Goal: Transaction & Acquisition: Purchase product/service

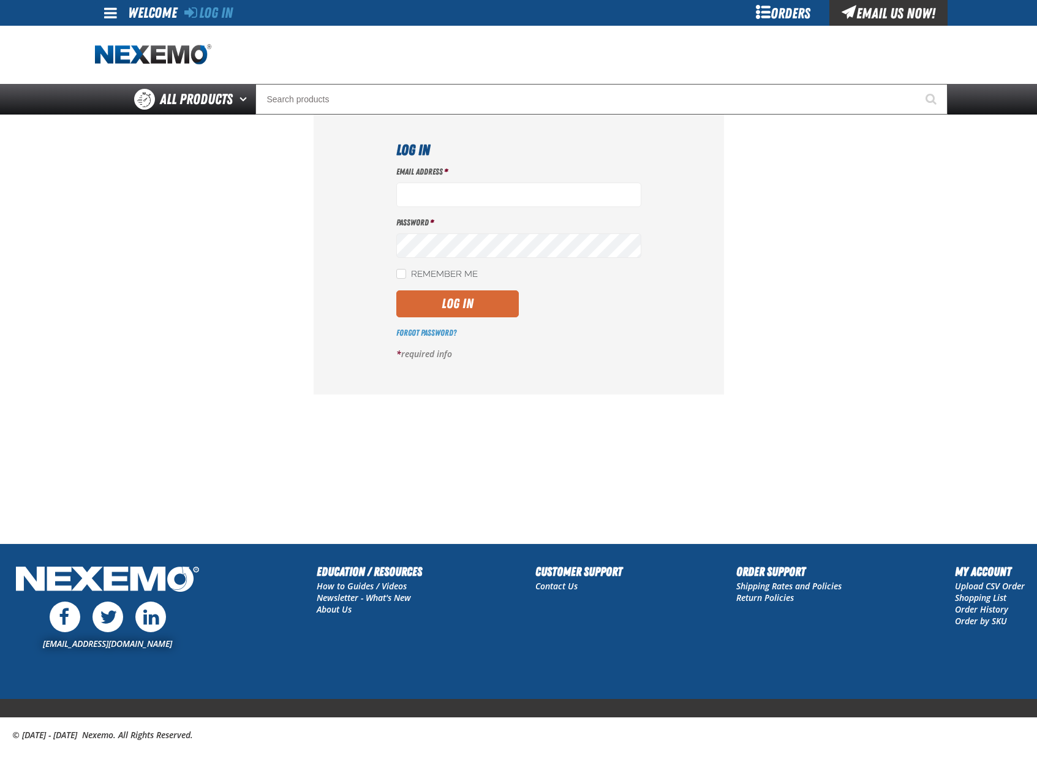
type input "[EMAIL_ADDRESS][DOMAIN_NAME]"
click at [462, 293] on button "Log In" at bounding box center [457, 303] width 122 height 27
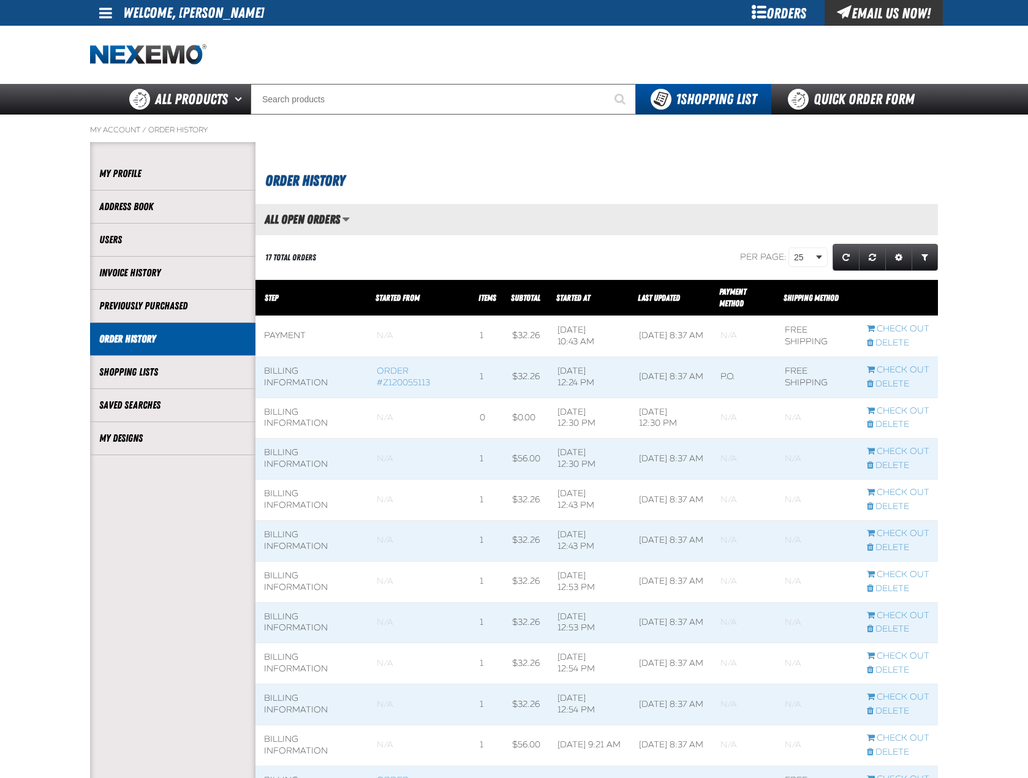
scroll to position [1, 1]
click at [148, 431] on link "My Designs" at bounding box center [172, 438] width 147 height 14
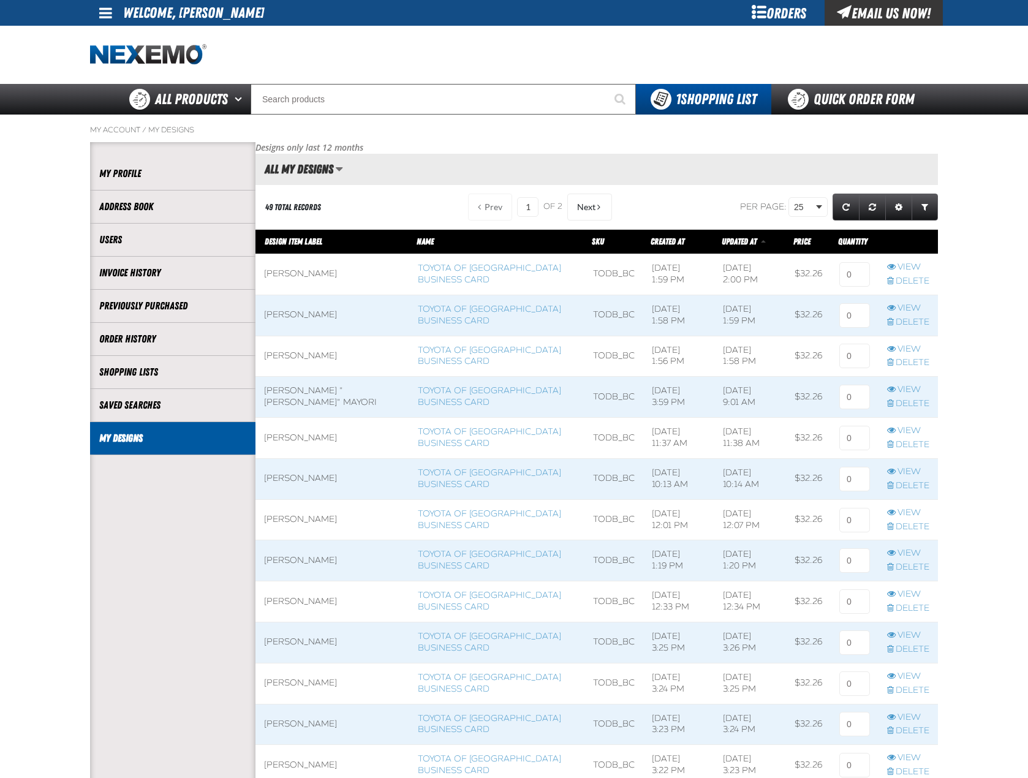
scroll to position [1, 1]
click at [902, 514] on link "View" at bounding box center [908, 513] width 42 height 12
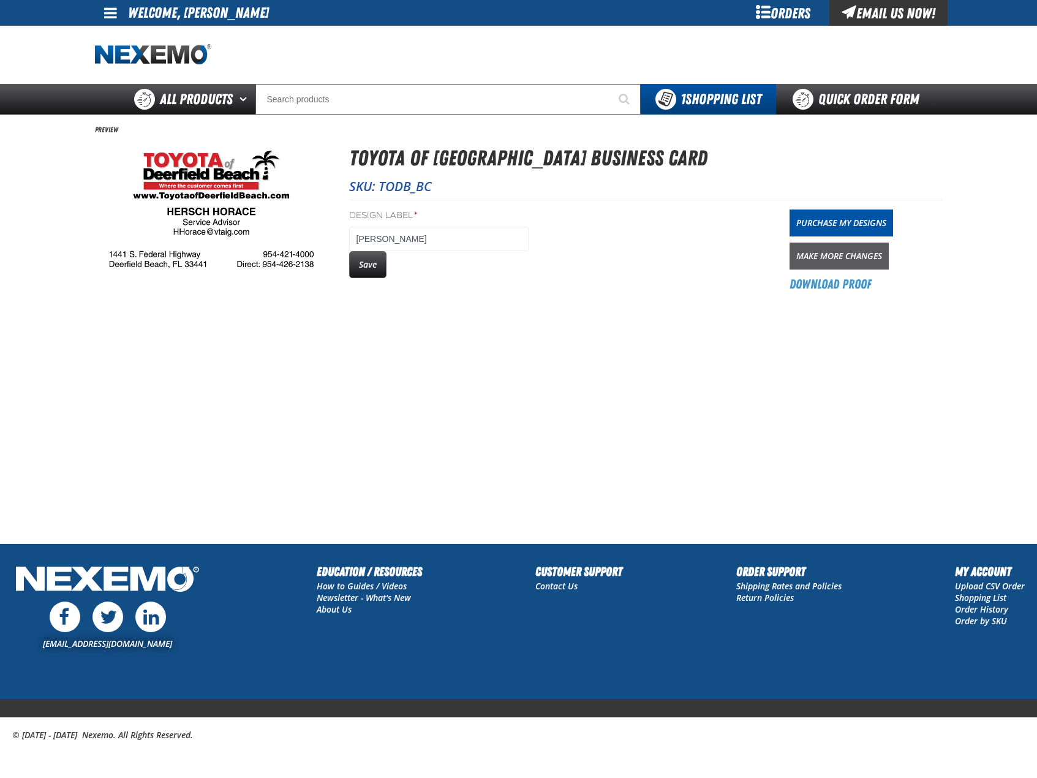
click at [849, 259] on link "Make More Changes" at bounding box center [838, 256] width 99 height 27
click at [880, 222] on link "Purchase My Designs" at bounding box center [840, 222] width 103 height 27
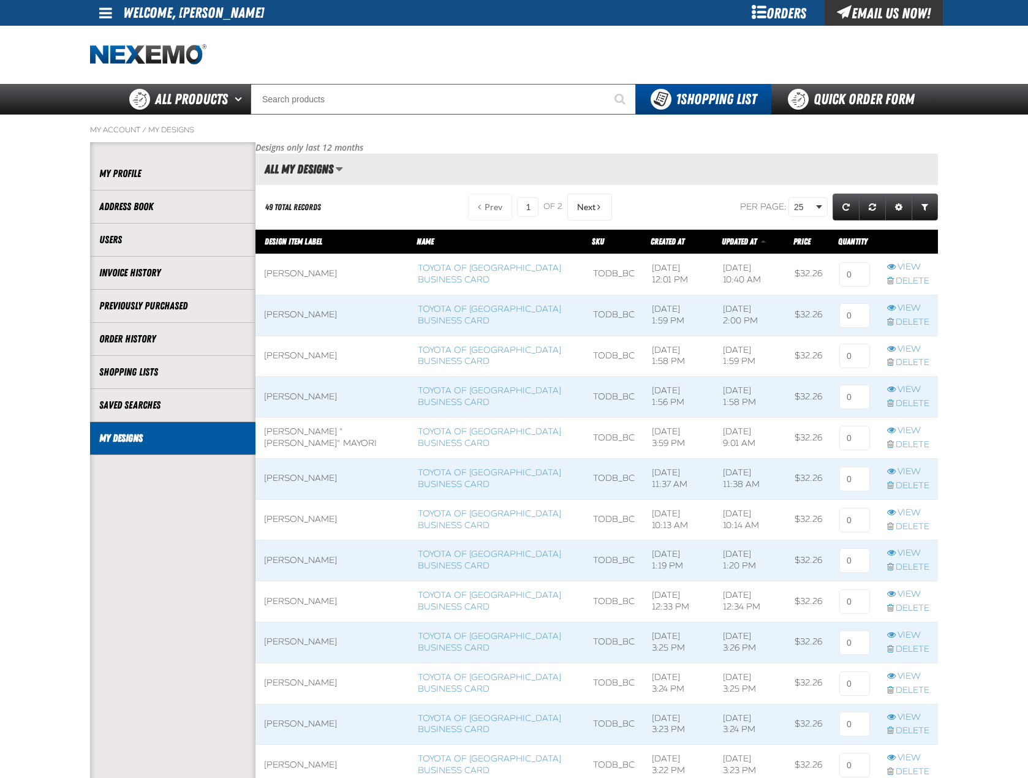
scroll to position [1, 1]
click at [854, 274] on input at bounding box center [854, 274] width 31 height 24
type input "1"
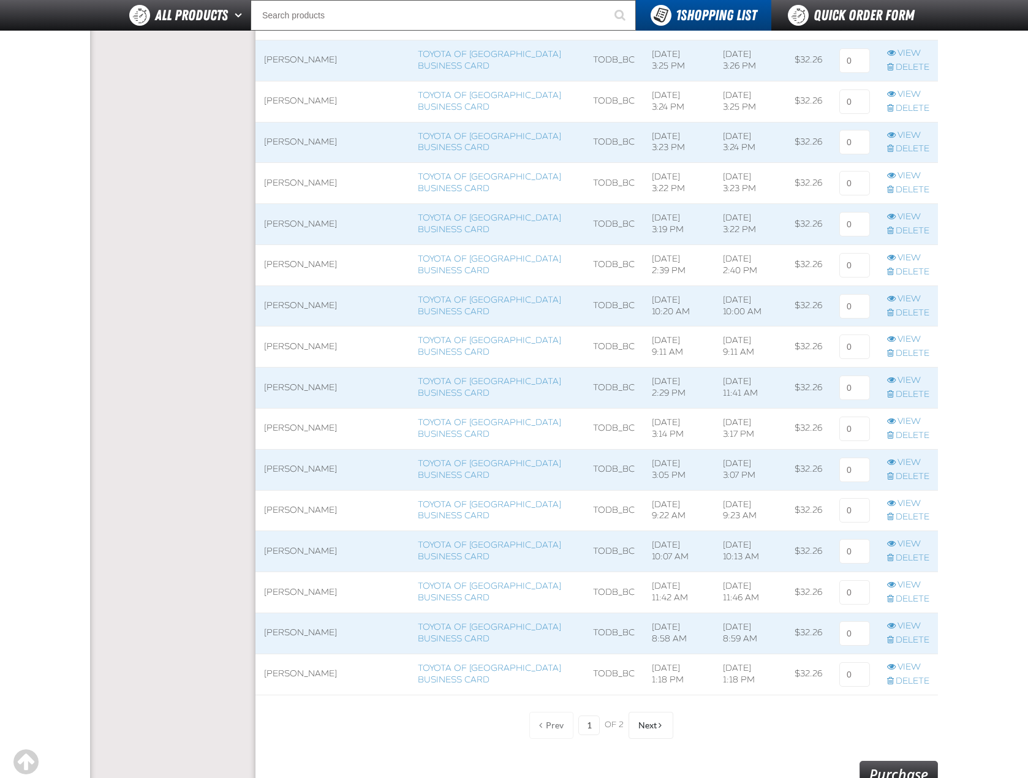
scroll to position [796, 0]
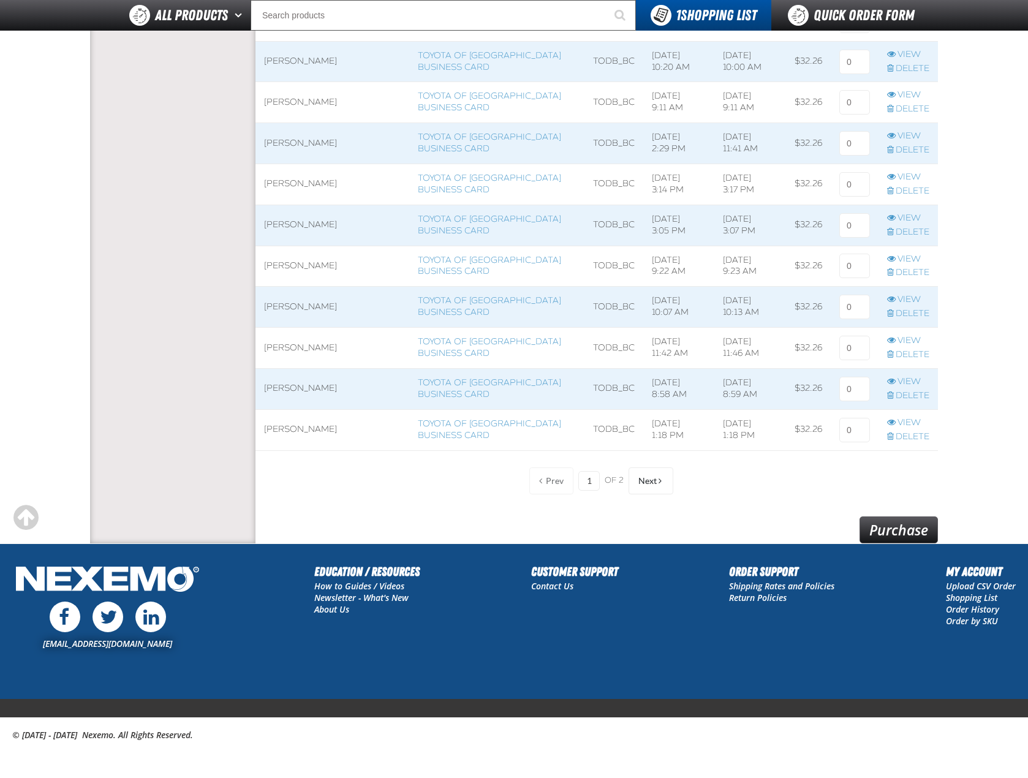
click at [895, 529] on link "Purchase" at bounding box center [898, 529] width 78 height 27
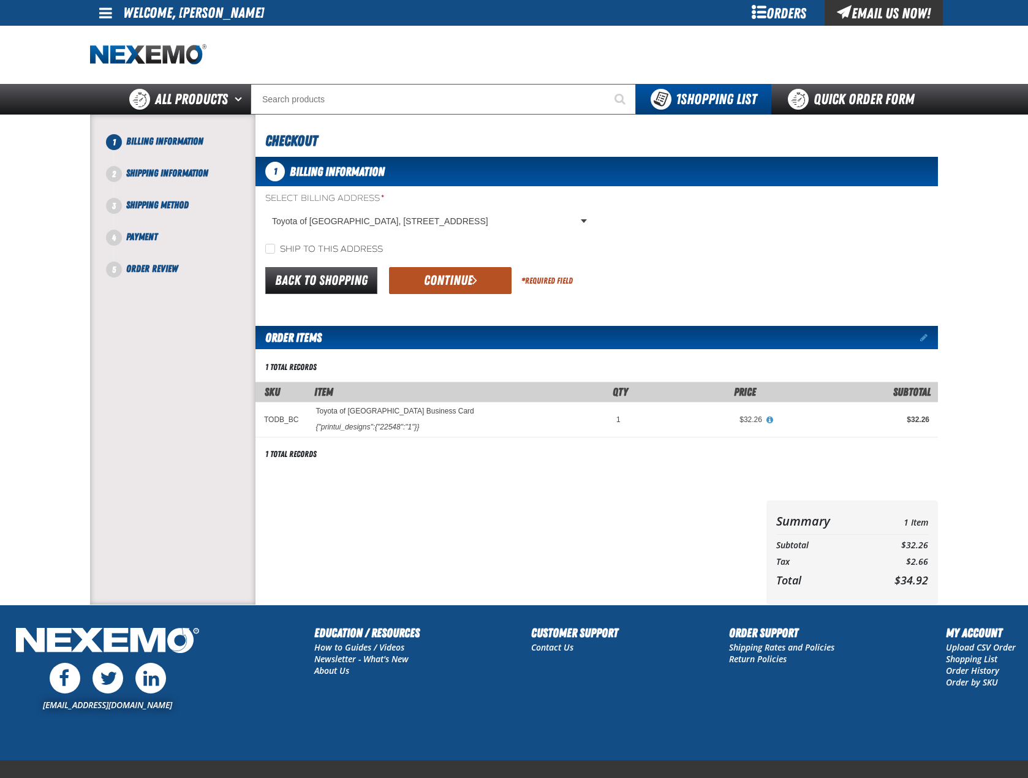
click at [458, 273] on button "Continue" at bounding box center [450, 280] width 122 height 27
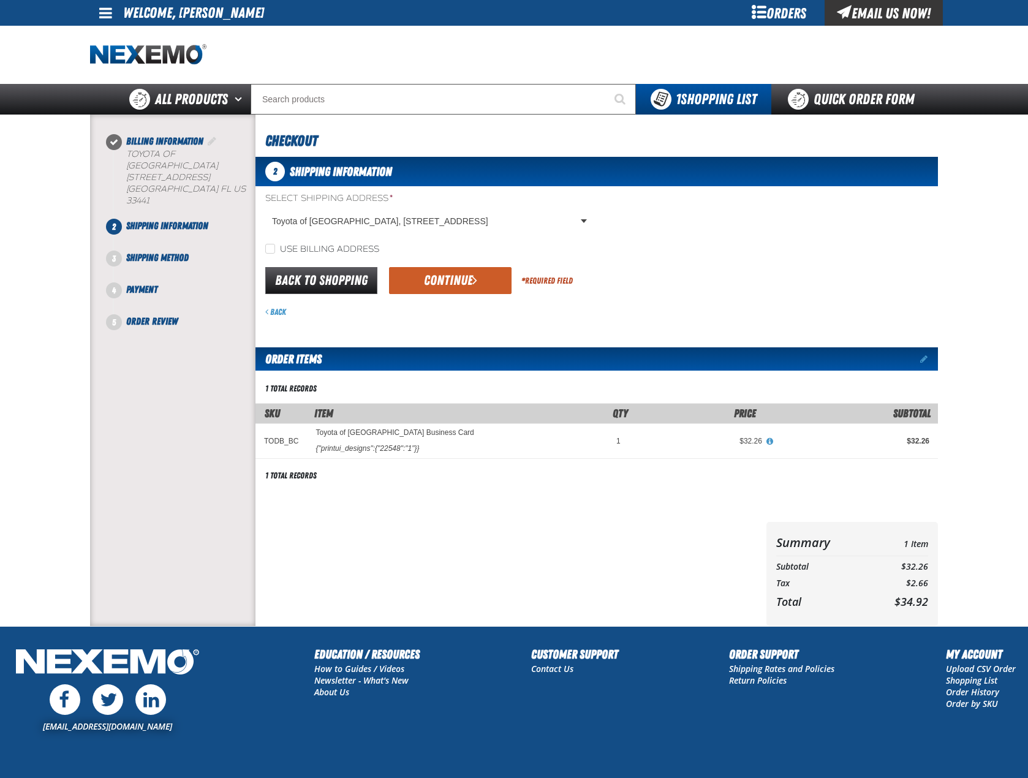
drag, startPoint x: 480, startPoint y: 282, endPoint x: 489, endPoint y: 284, distance: 9.4
click at [480, 284] on button "Continue" at bounding box center [450, 280] width 122 height 27
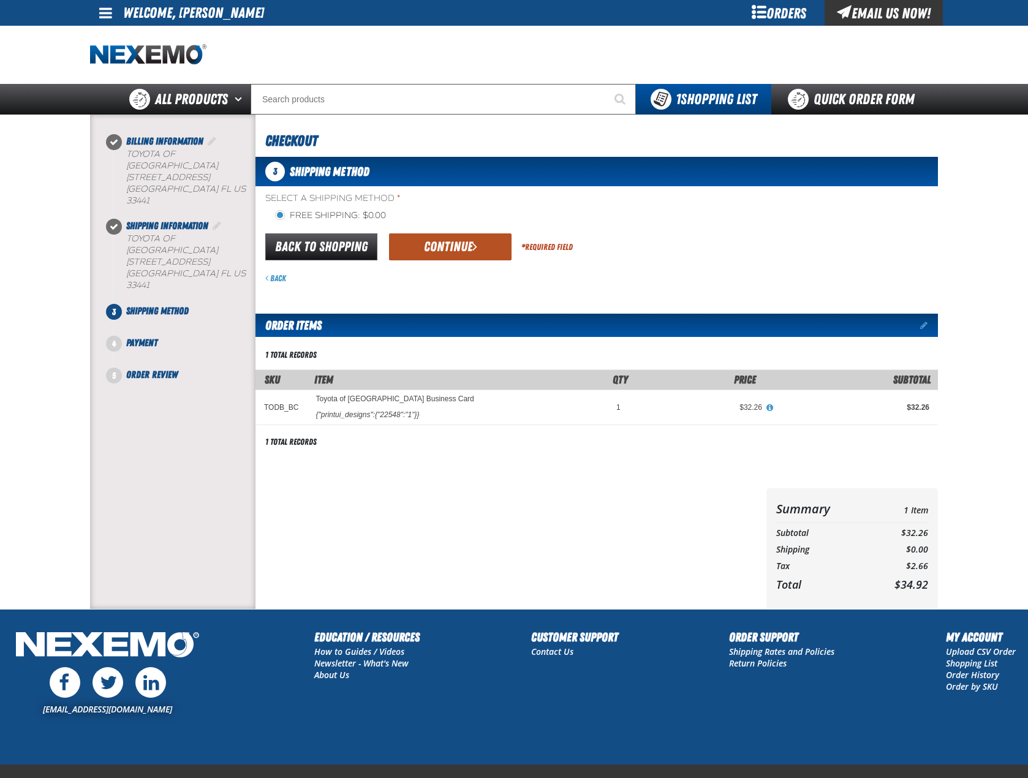
click at [484, 254] on button "Continue" at bounding box center [450, 246] width 122 height 27
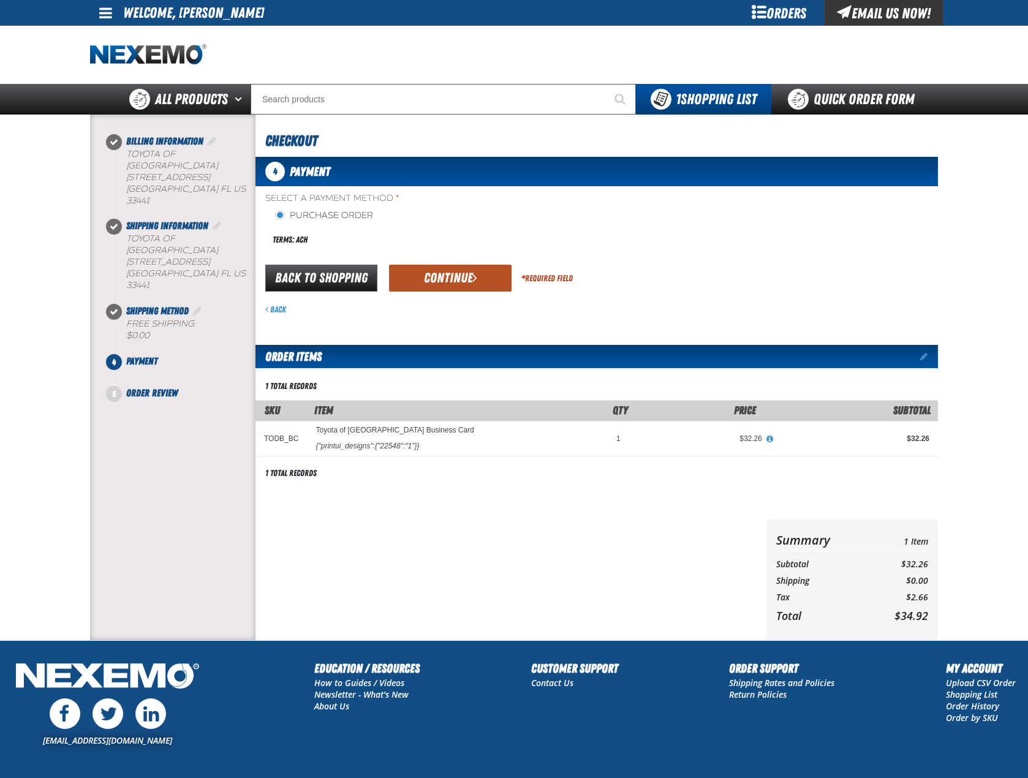
click at [488, 284] on button "Continue" at bounding box center [450, 278] width 122 height 27
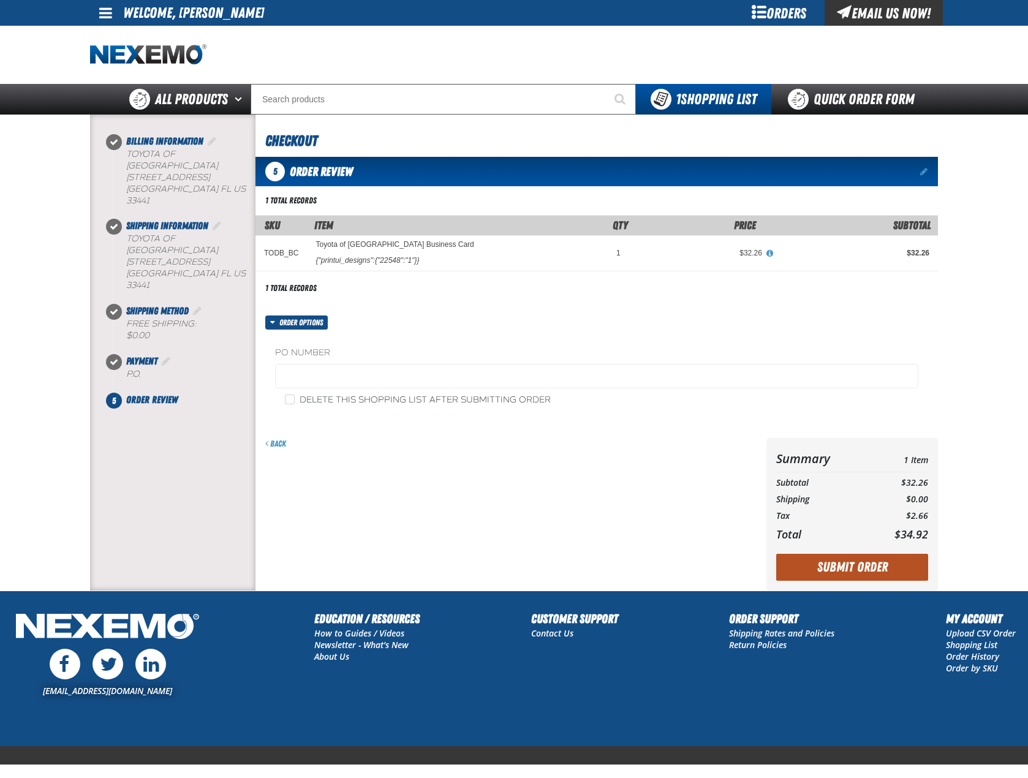
click at [854, 565] on button "Submit Order" at bounding box center [852, 567] width 152 height 27
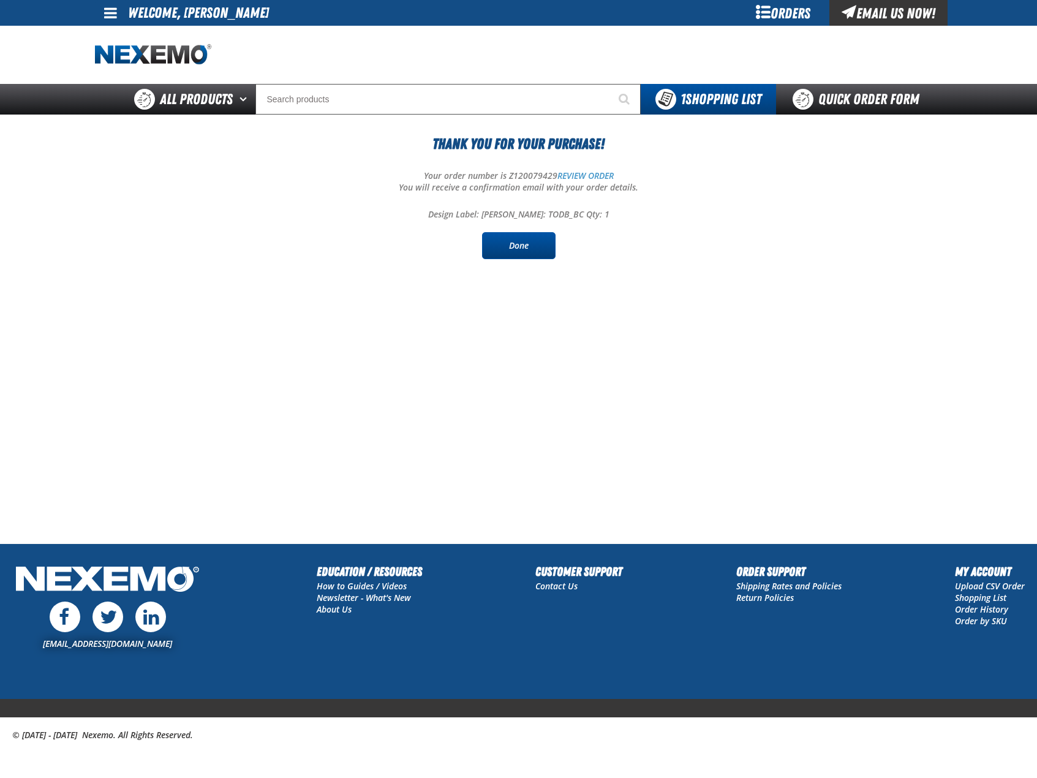
click at [506, 254] on link "Done" at bounding box center [518, 245] width 73 height 27
click at [517, 232] on link "Done" at bounding box center [518, 245] width 73 height 27
